Goal: Information Seeking & Learning: Learn about a topic

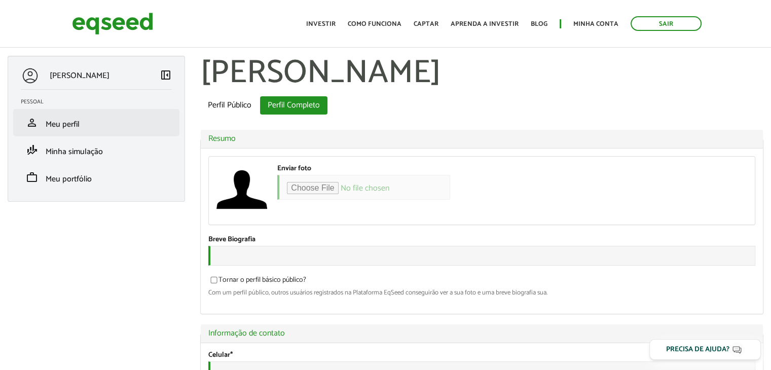
type input "**********"
click at [63, 122] on span "Meu perfil" at bounding box center [63, 125] width 34 height 14
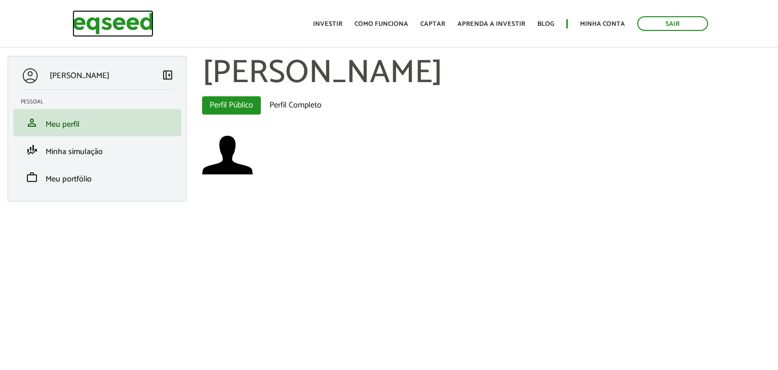
click at [116, 25] on img at bounding box center [112, 23] width 81 height 27
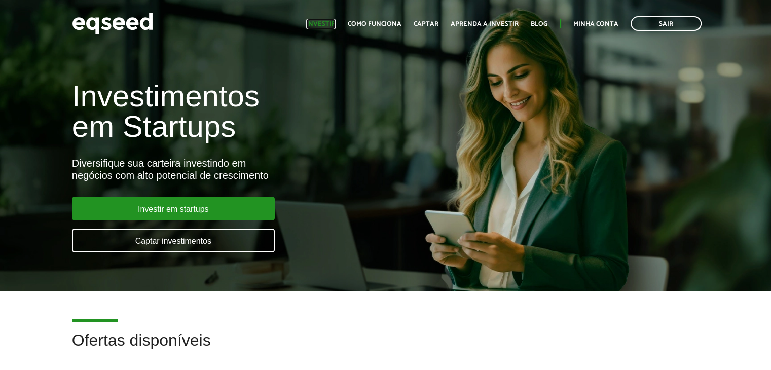
click at [321, 24] on link "Investir" at bounding box center [320, 24] width 29 height 7
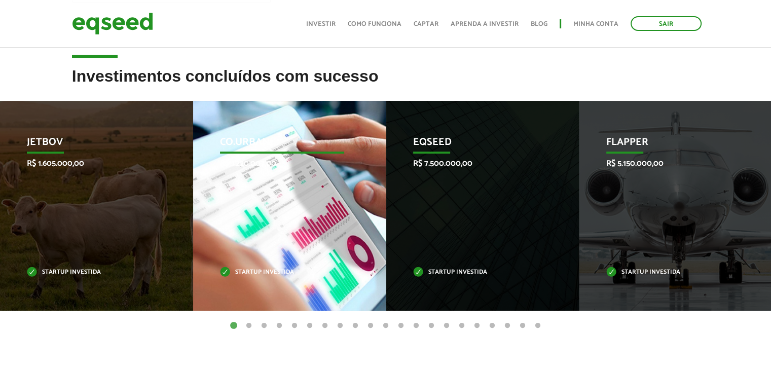
scroll to position [304, 0]
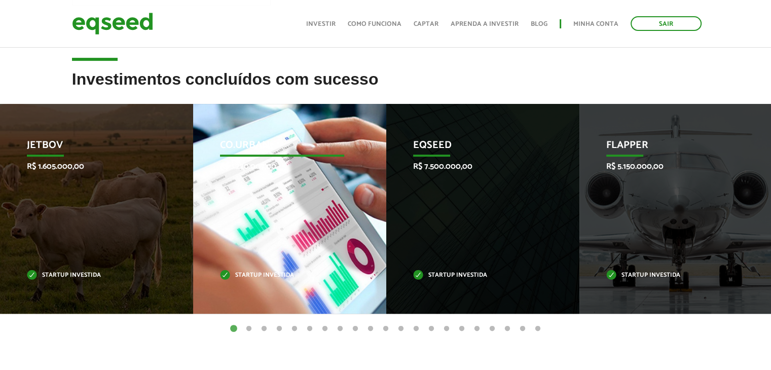
click at [307, 205] on div "Co.Urban R$ 1.220.007,00 Startup investida" at bounding box center [282, 209] width 178 height 210
click at [298, 209] on div "Co.Urban R$ 1.220.007,00 Startup investida" at bounding box center [282, 209] width 178 height 210
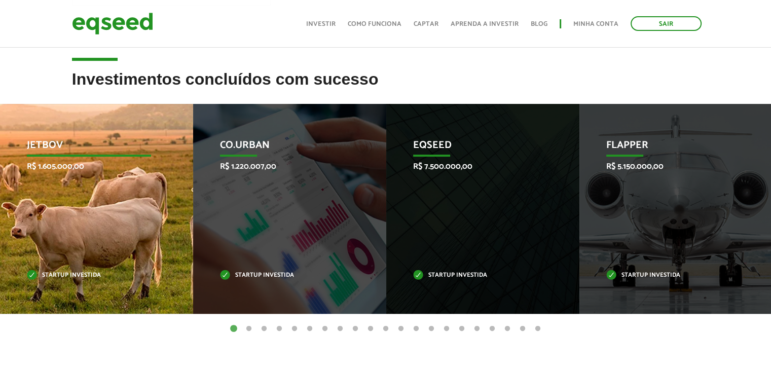
drag, startPoint x: 298, startPoint y: 209, endPoint x: 62, endPoint y: 222, distance: 236.9
click at [298, 209] on div "Co.Urban R$ 1.220.007,00 Startup investida" at bounding box center [282, 209] width 178 height 210
click at [60, 223] on div "JetBov R$ 1.605.000,00 Startup investida" at bounding box center [89, 209] width 178 height 210
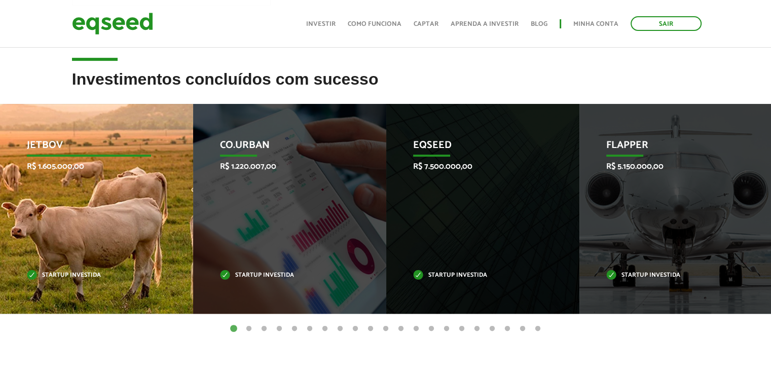
click at [60, 223] on div "JetBov R$ 1.605.000,00 Startup investida" at bounding box center [89, 209] width 178 height 210
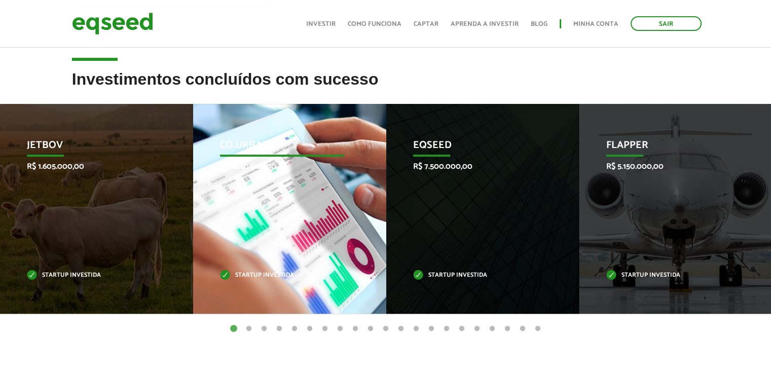
click at [255, 179] on div "Co.Urban R$ 1.220.007,00 Startup investida" at bounding box center [282, 209] width 178 height 210
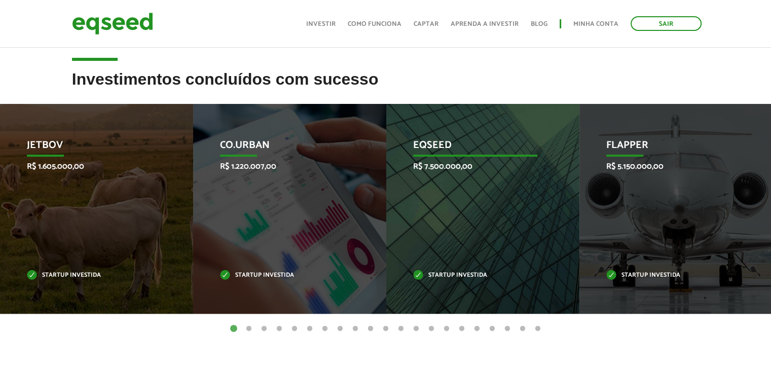
drag, startPoint x: 446, startPoint y: 189, endPoint x: 451, endPoint y: 192, distance: 5.5
click at [451, 192] on div "EqSeed R$ 7.500.000,00 Startup investida" at bounding box center [475, 209] width 178 height 210
click at [452, 193] on div "EqSeed R$ 7.500.000,00 Startup investida" at bounding box center [475, 209] width 178 height 210
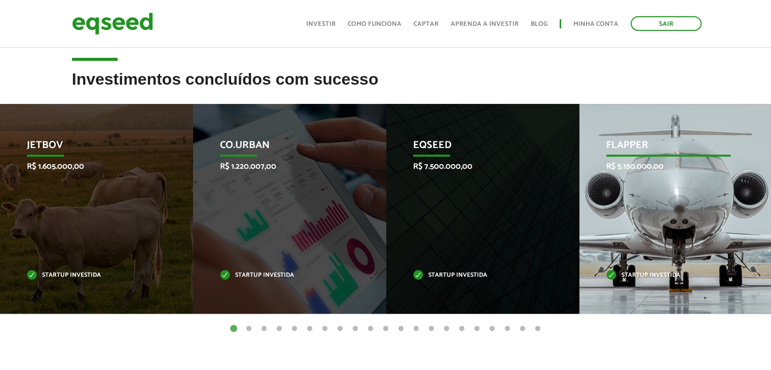
click at [602, 213] on div "Flapper R$ 5.150.000,00 Startup investida" at bounding box center [668, 209] width 178 height 210
click at [604, 214] on div "Flapper R$ 5.150.000,00 Startup investida" at bounding box center [668, 209] width 178 height 210
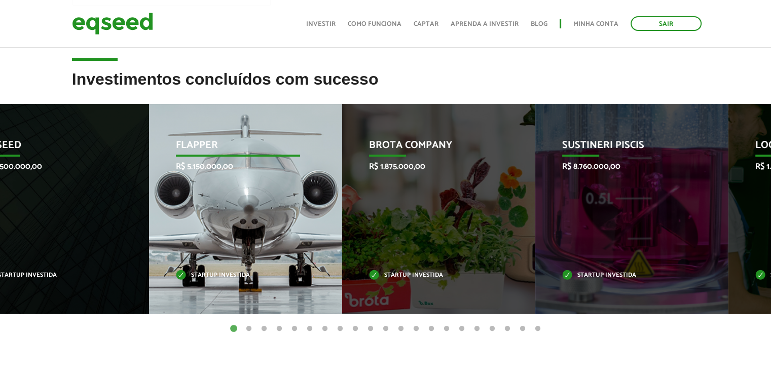
drag, startPoint x: 567, startPoint y: 233, endPoint x: 204, endPoint y: 230, distance: 363.3
click at [204, 230] on div "Flapper R$ 5.150.000,00 Startup investida" at bounding box center [238, 209] width 178 height 210
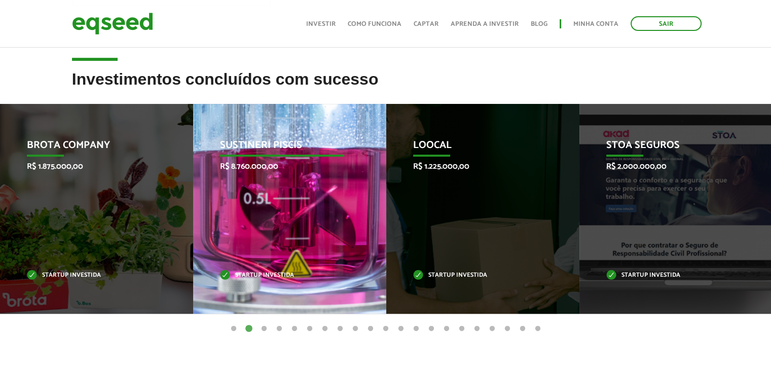
click at [361, 211] on div "Sustineri Piscis R$ 8.760.000,00 Startup investida" at bounding box center [282, 209] width 178 height 210
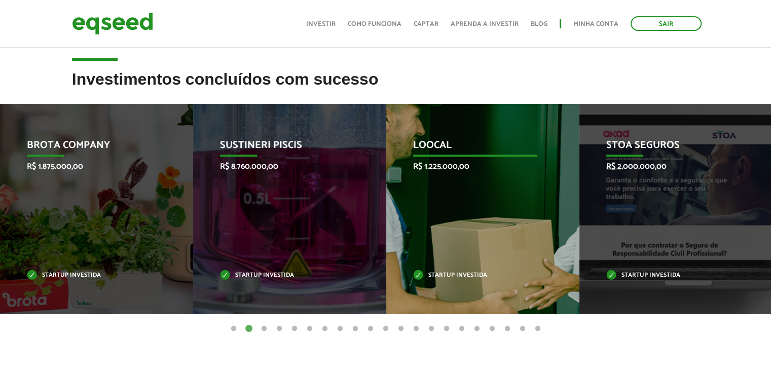
drag, startPoint x: 361, startPoint y: 211, endPoint x: 490, endPoint y: 201, distance: 129.6
click at [364, 209] on div "Sustineri Piscis R$ 8.760.000,00 Startup investida" at bounding box center [282, 209] width 178 height 210
click at [491, 201] on div "Loocal R$ 1.225.000,00 Startup investida" at bounding box center [475, 209] width 178 height 210
drag, startPoint x: 491, startPoint y: 201, endPoint x: 512, endPoint y: 175, distance: 32.8
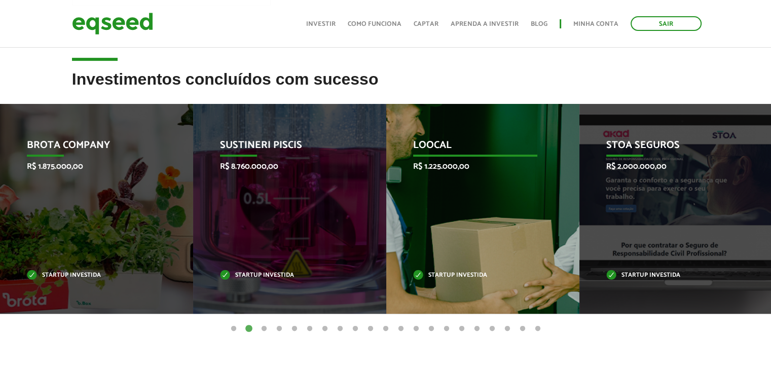
click at [492, 201] on div "Loocal R$ 1.225.000,00 Startup investida" at bounding box center [475, 209] width 178 height 210
